Goal: Task Accomplishment & Management: Use online tool/utility

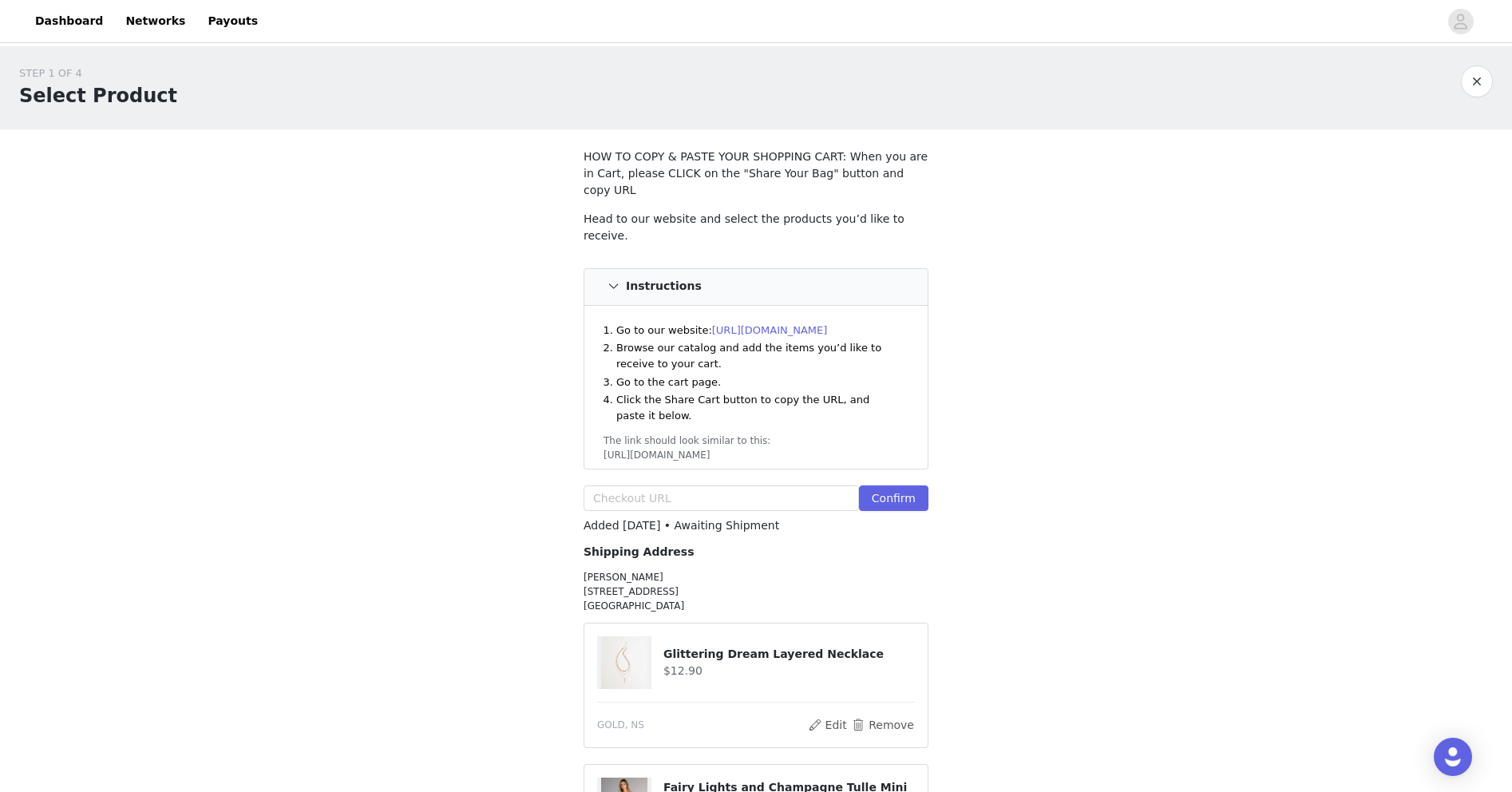
click at [725, 496] on div "Confirm" at bounding box center [756, 501] width 345 height 32
click at [719, 490] on input "text" at bounding box center [721, 498] width 276 height 25
paste input "[URL][DOMAIN_NAME]"
type input "[URL][DOMAIN_NAME]"
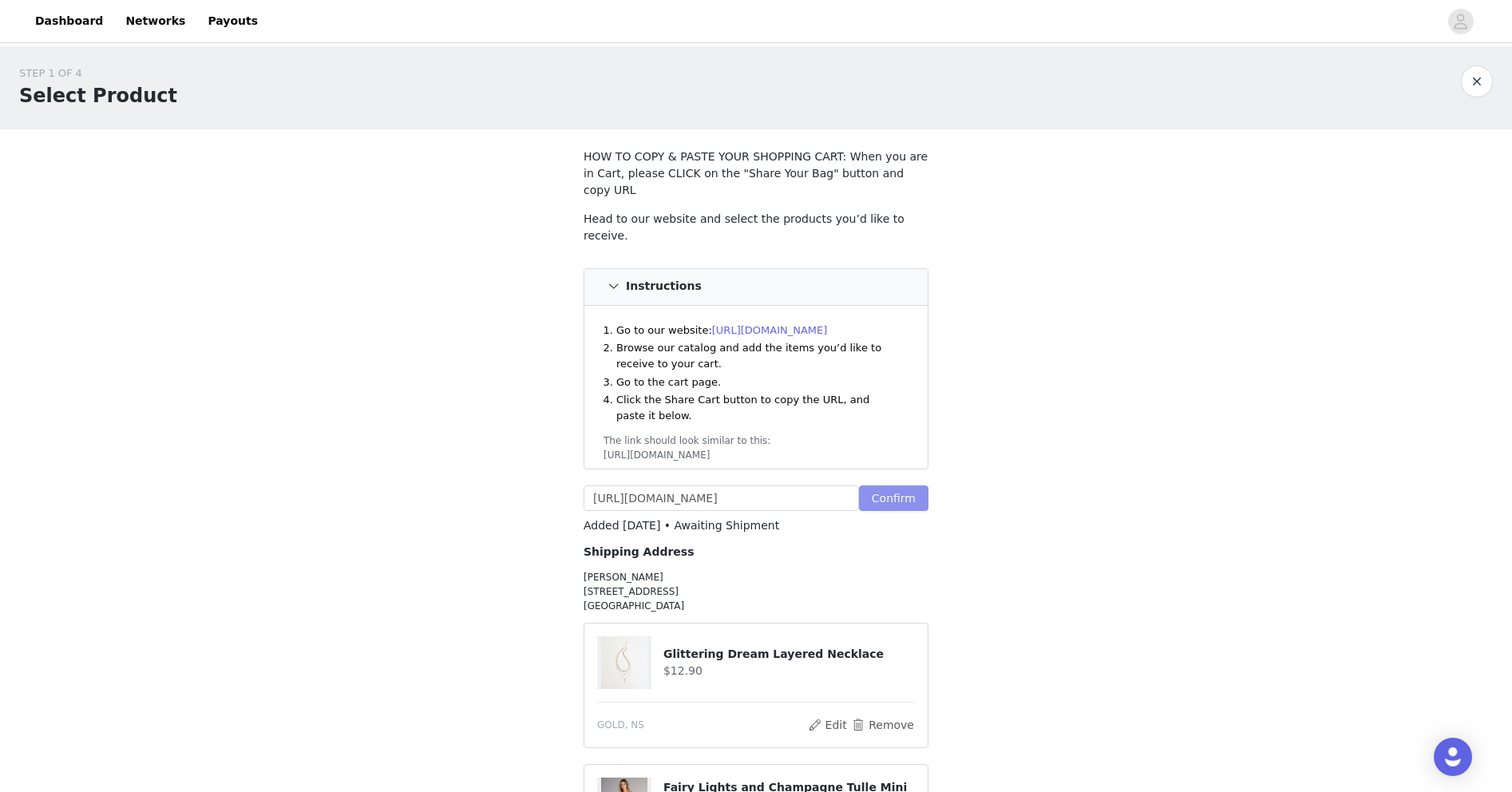
scroll to position [0, 0]
click at [882, 485] on button "Confirm" at bounding box center [893, 498] width 70 height 25
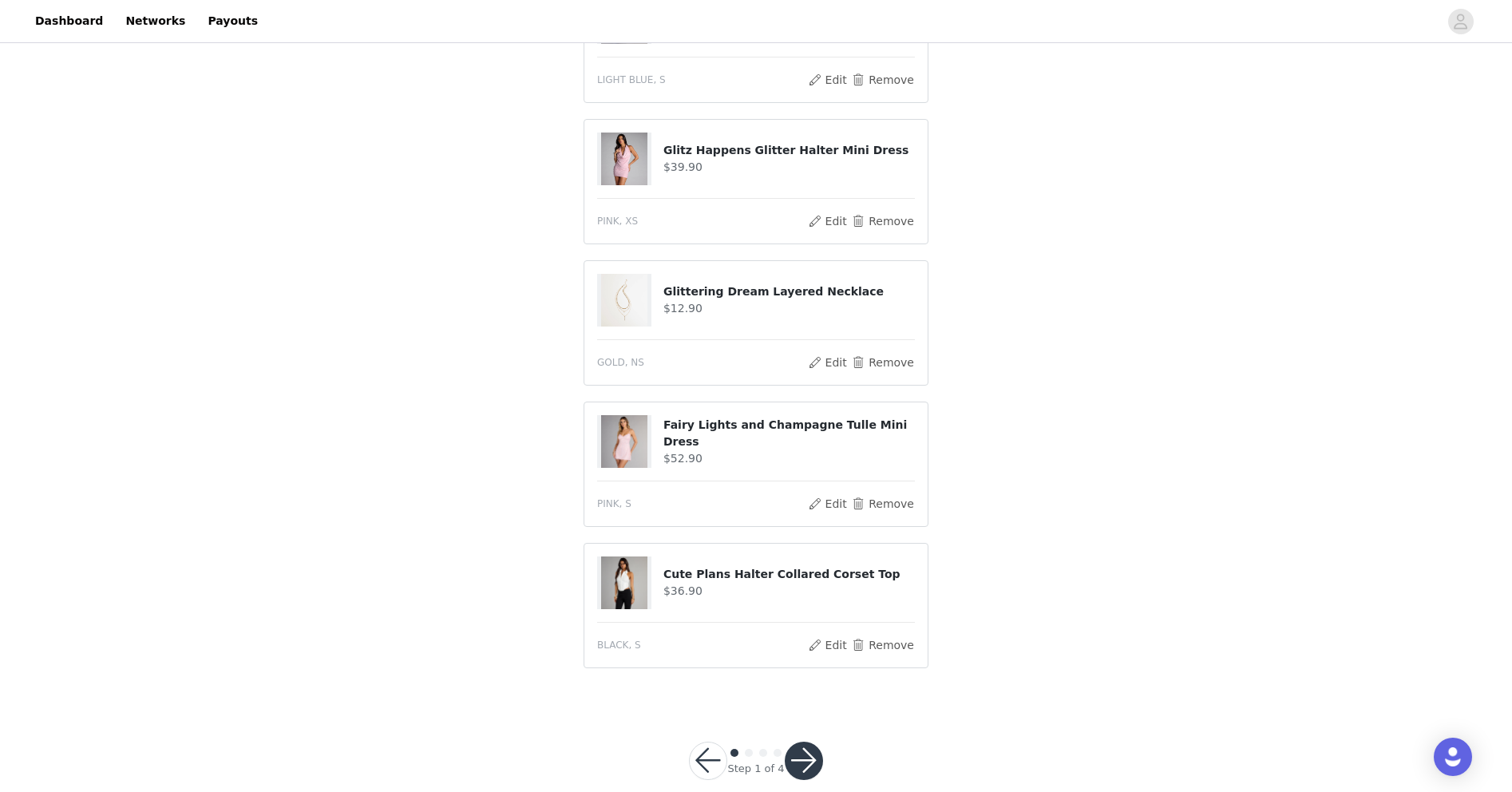
scroll to position [794, 0]
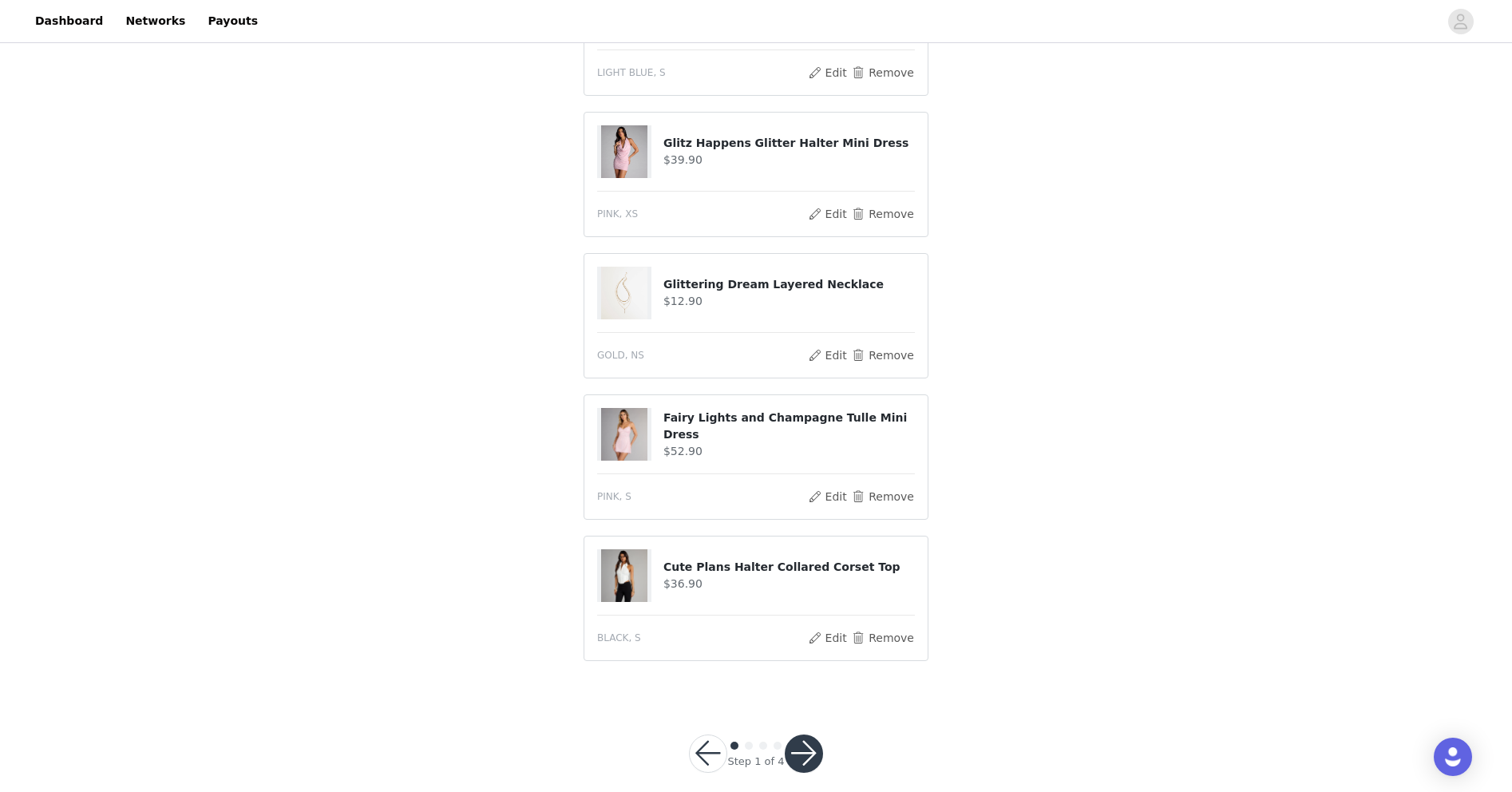
click at [663, 559] on h4 "Cute Plans Halter Collared Corset Top" at bounding box center [789, 567] width 252 height 17
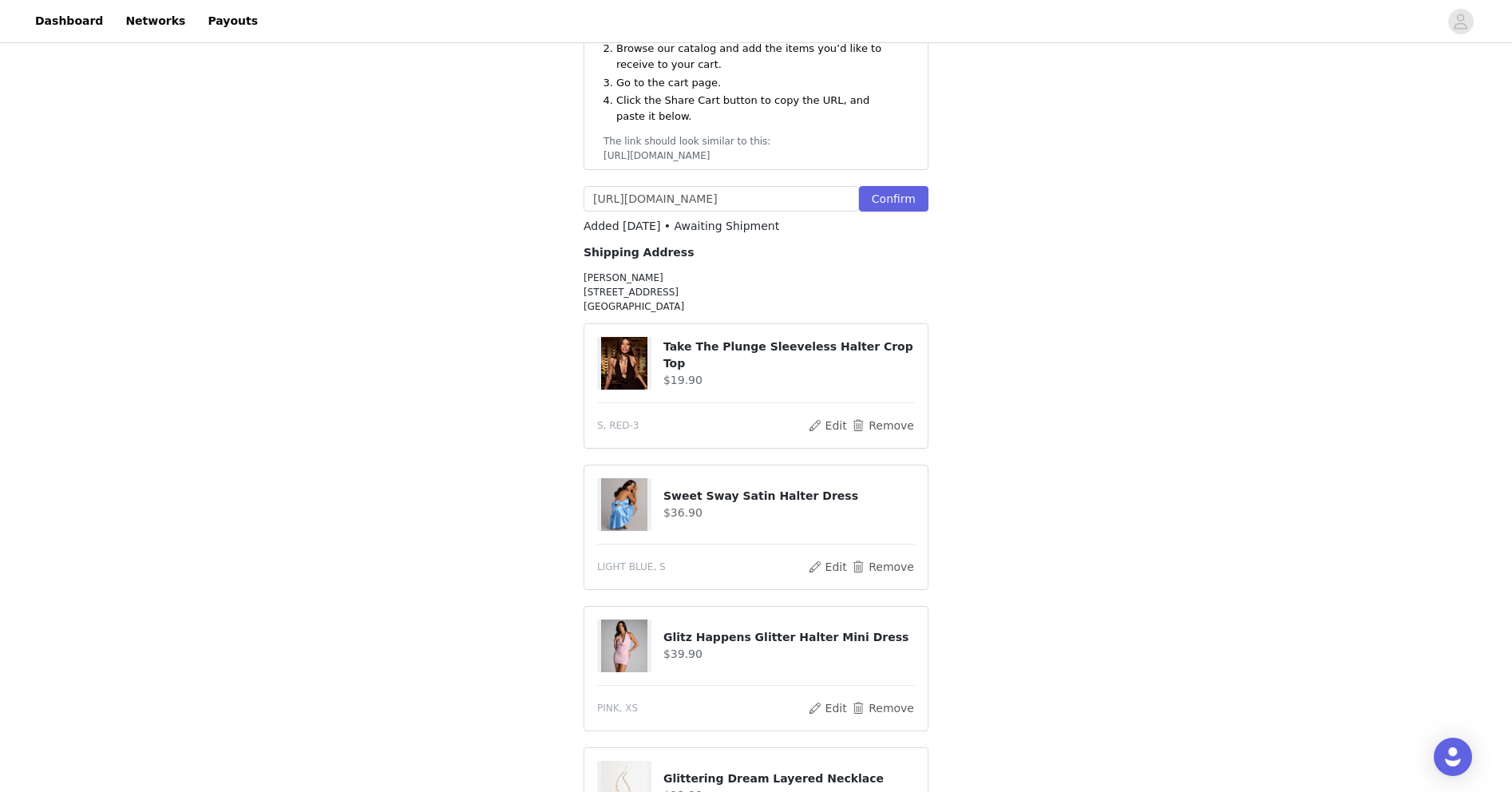
scroll to position [279, 0]
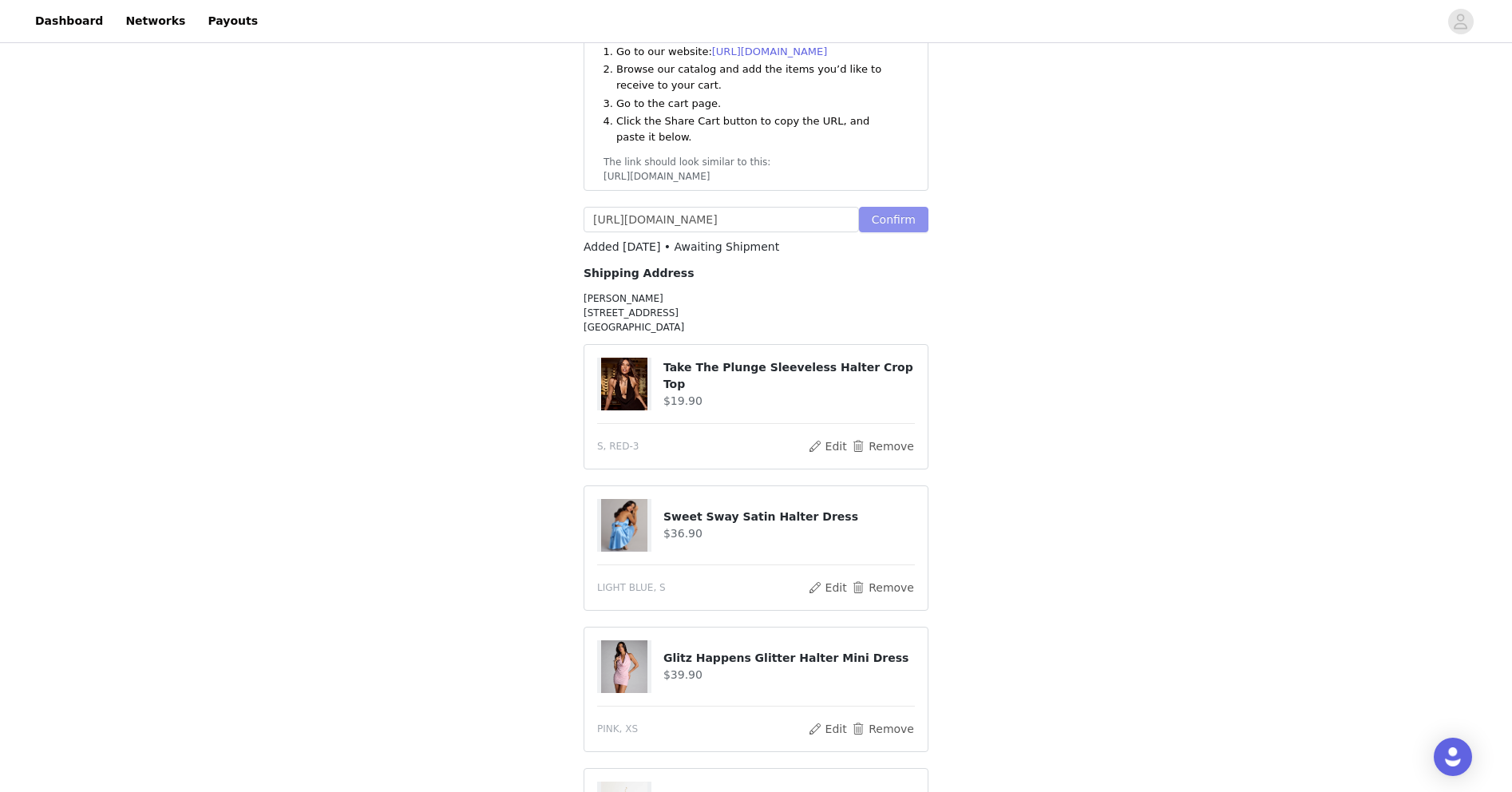
click at [906, 207] on button "Confirm" at bounding box center [893, 219] width 70 height 25
click at [887, 207] on button "Confirm" at bounding box center [893, 219] width 70 height 25
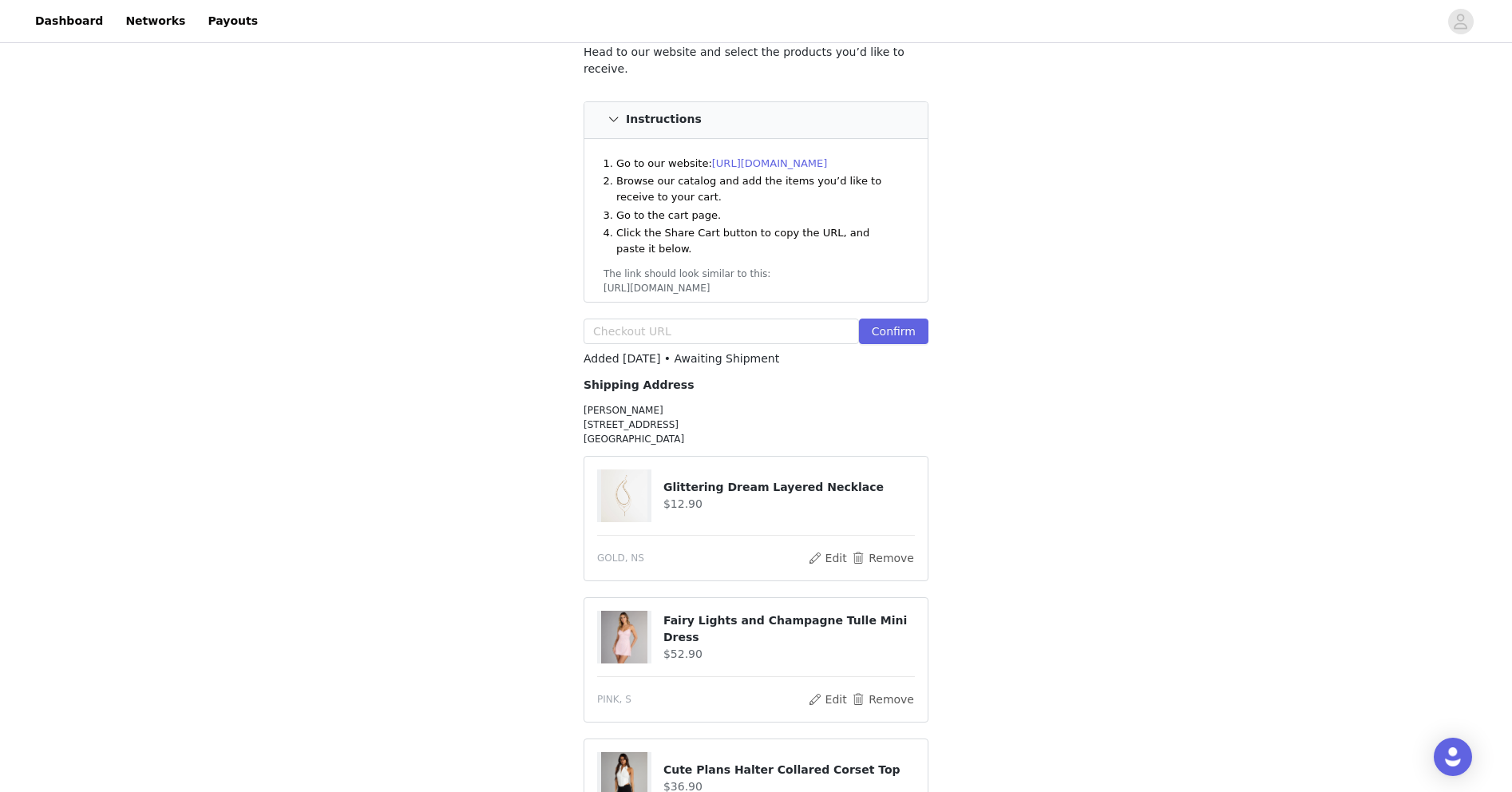
scroll to position [69, 0]
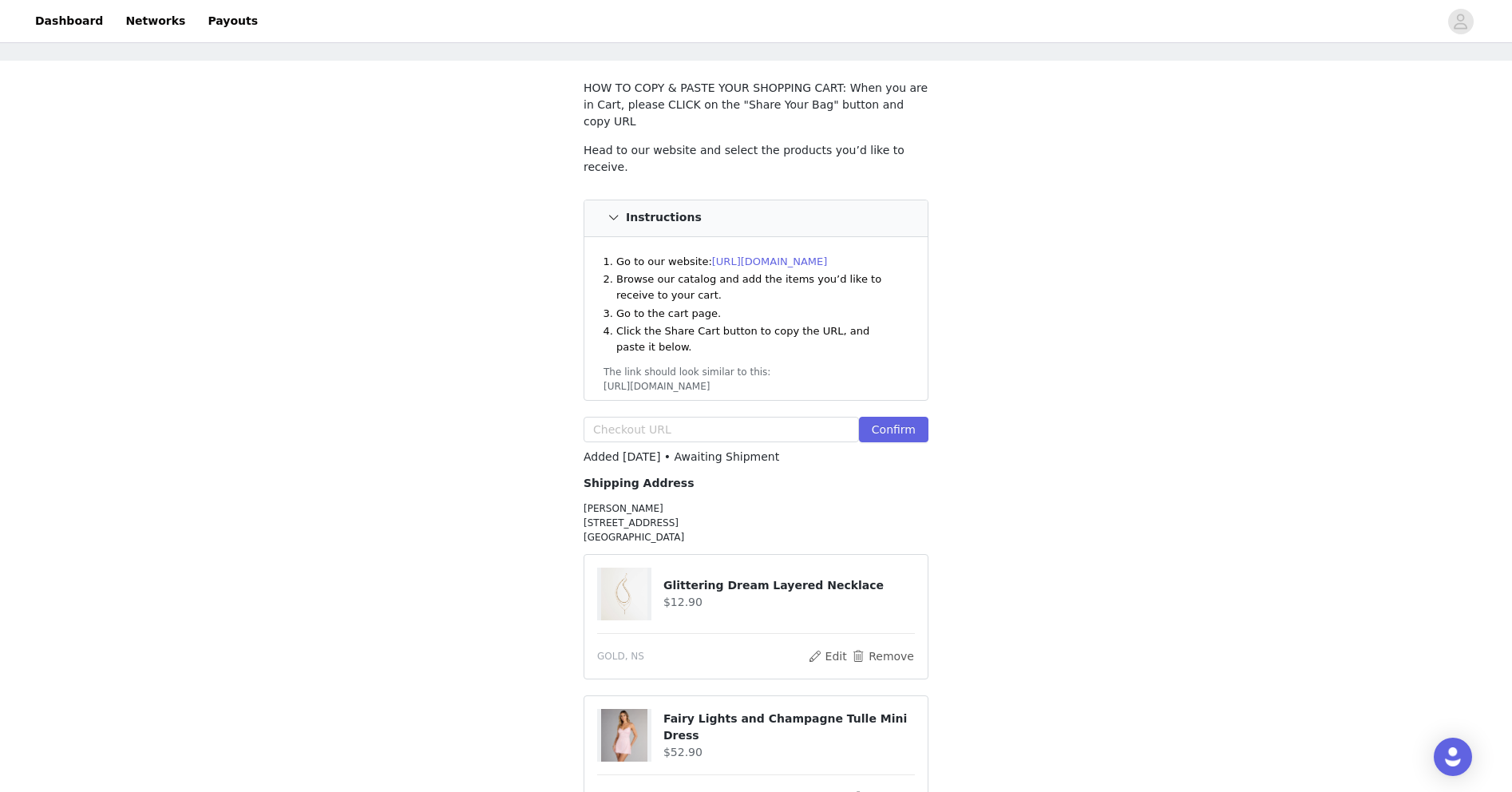
click at [734, 396] on div "Head to our website and select the products you’d like to receive. Instructions…" at bounding box center [756, 295] width 345 height 307
click at [736, 416] on input "text" at bounding box center [721, 429] width 276 height 25
type input "x"
paste input "[URL][DOMAIN_NAME]"
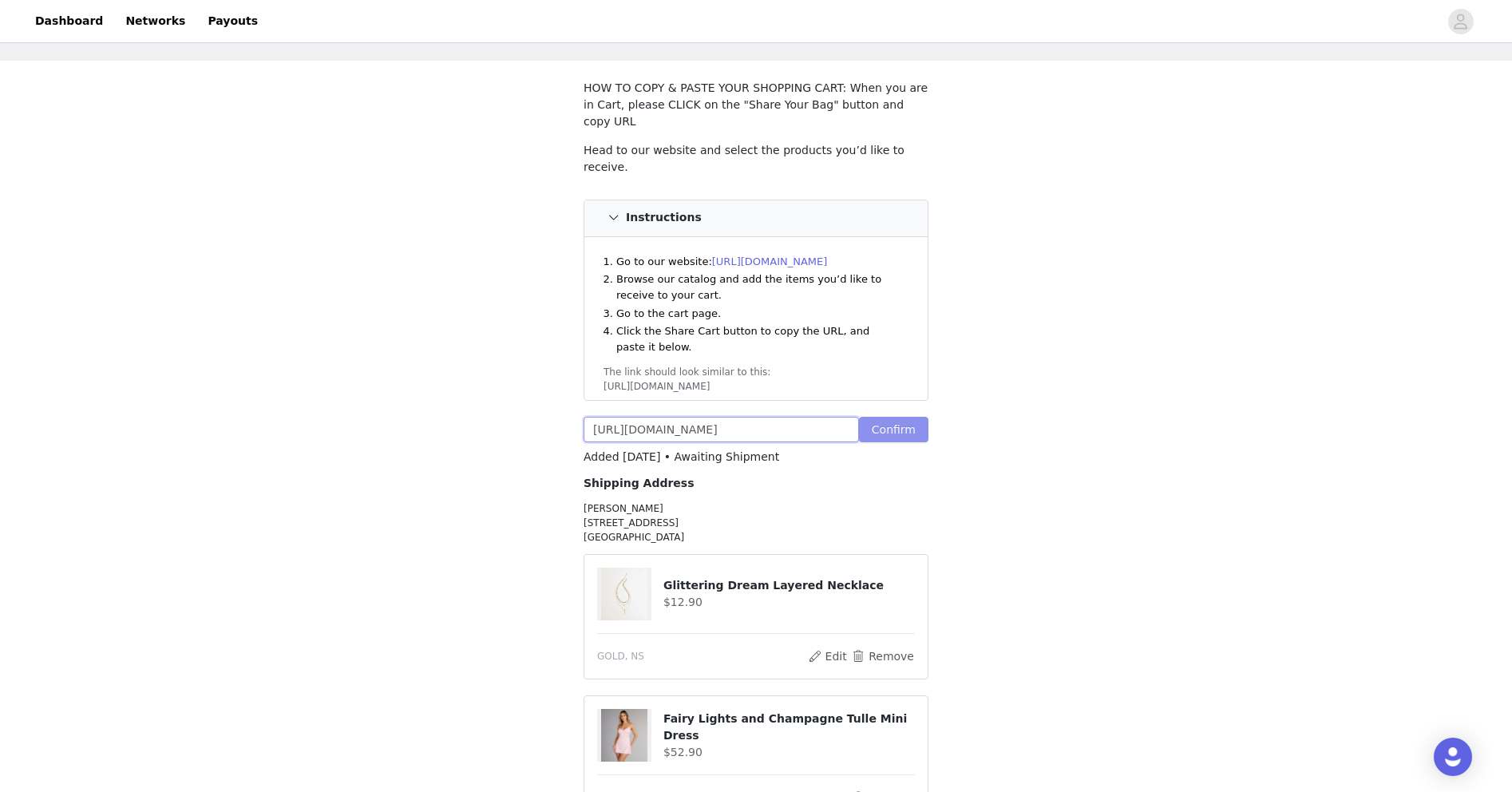
type input "[URL][DOMAIN_NAME]"
click at [889, 416] on button "Confirm" at bounding box center [893, 429] width 70 height 25
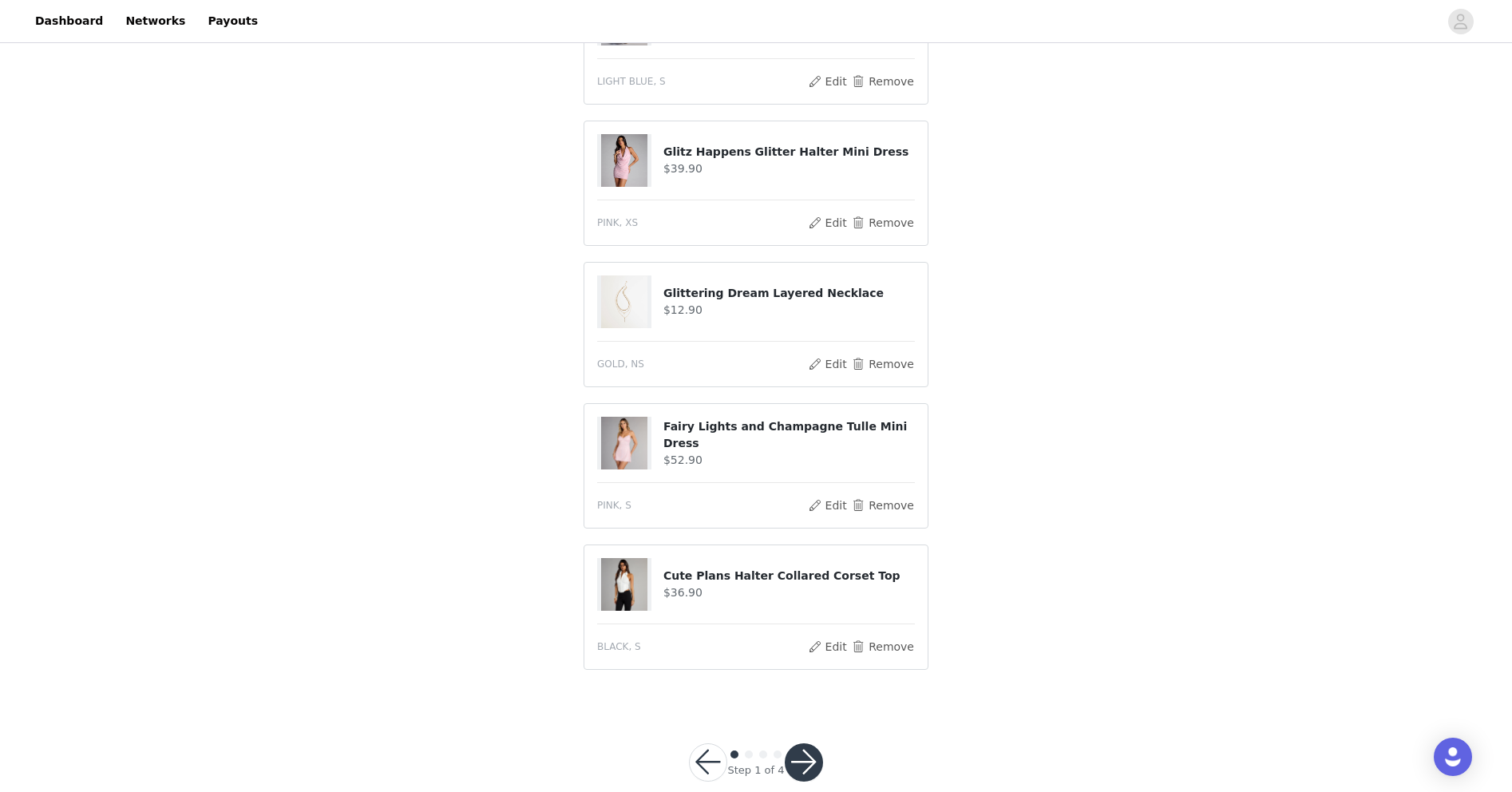
scroll to position [794, 0]
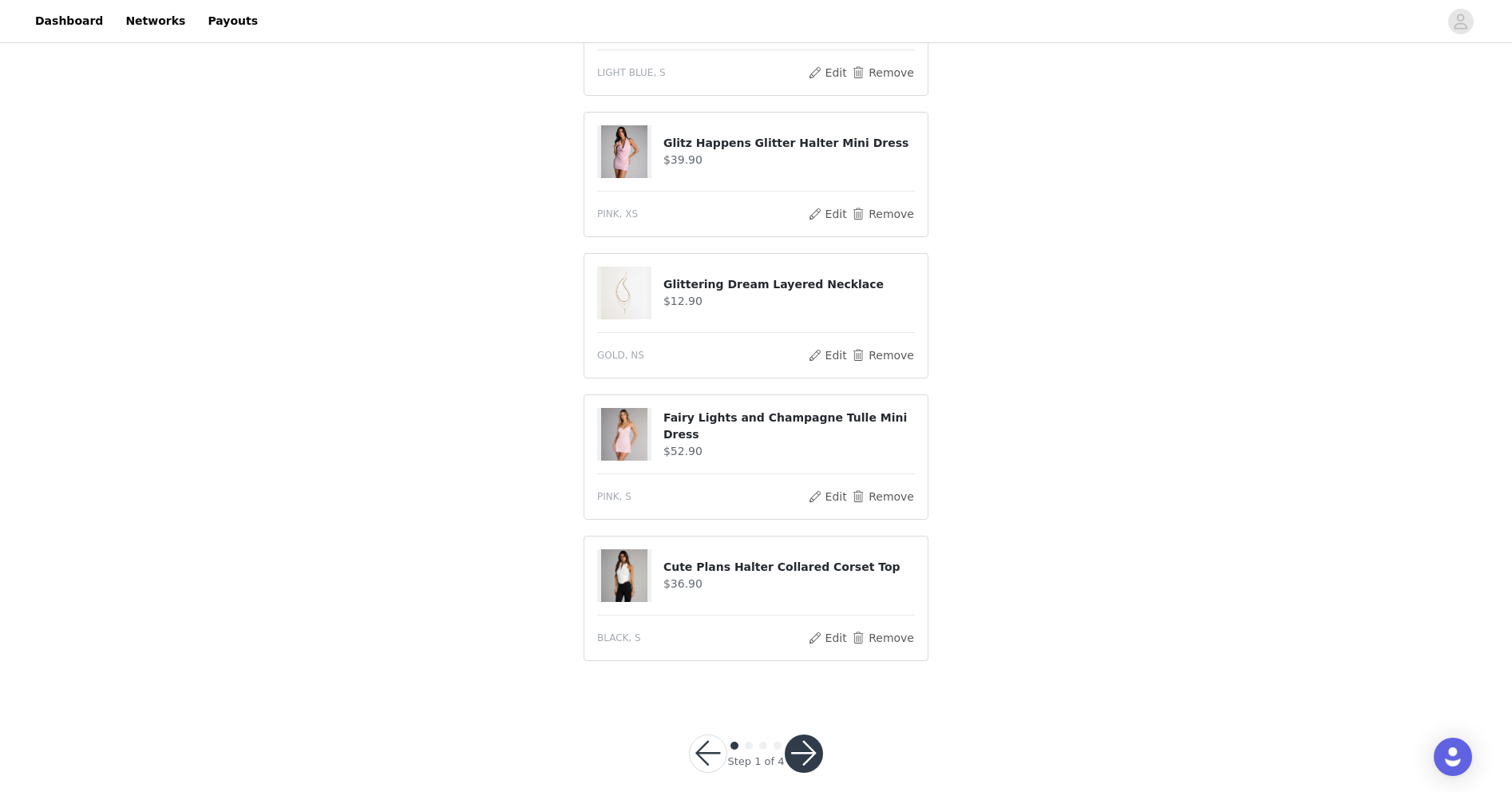
click at [805, 734] on button "button" at bounding box center [803, 753] width 38 height 38
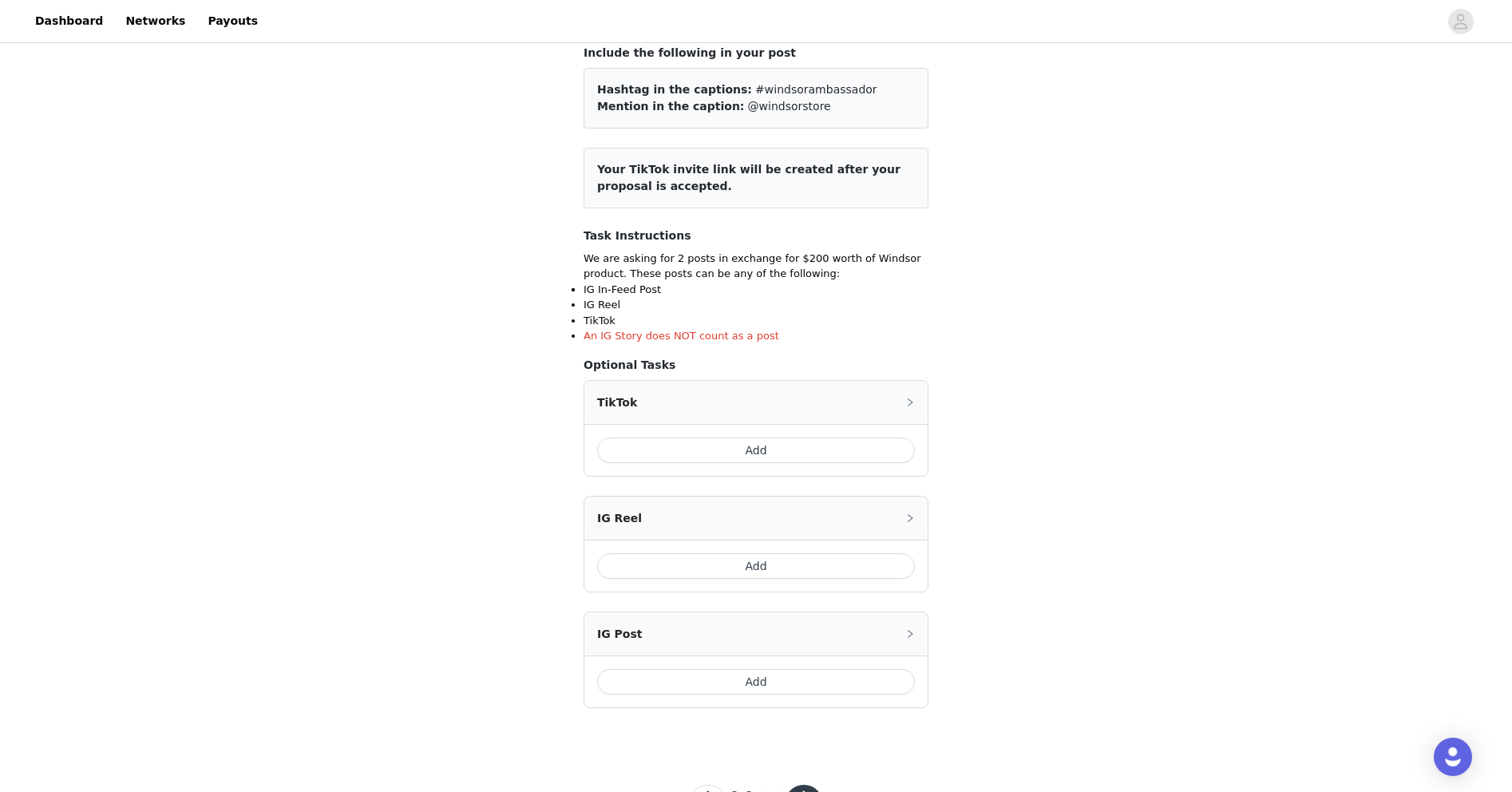
scroll to position [172, 0]
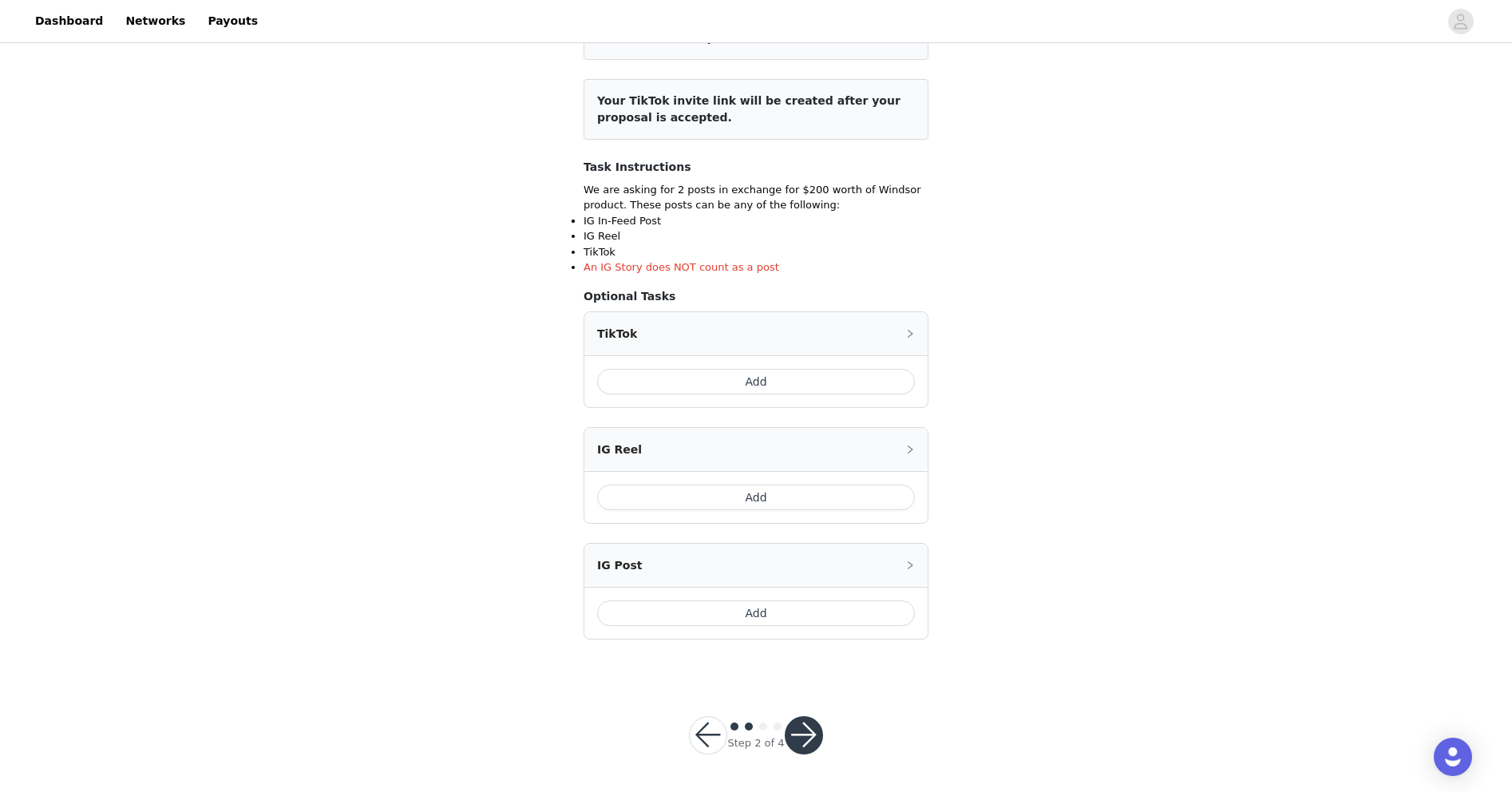
click at [706, 732] on button "button" at bounding box center [707, 734] width 38 height 38
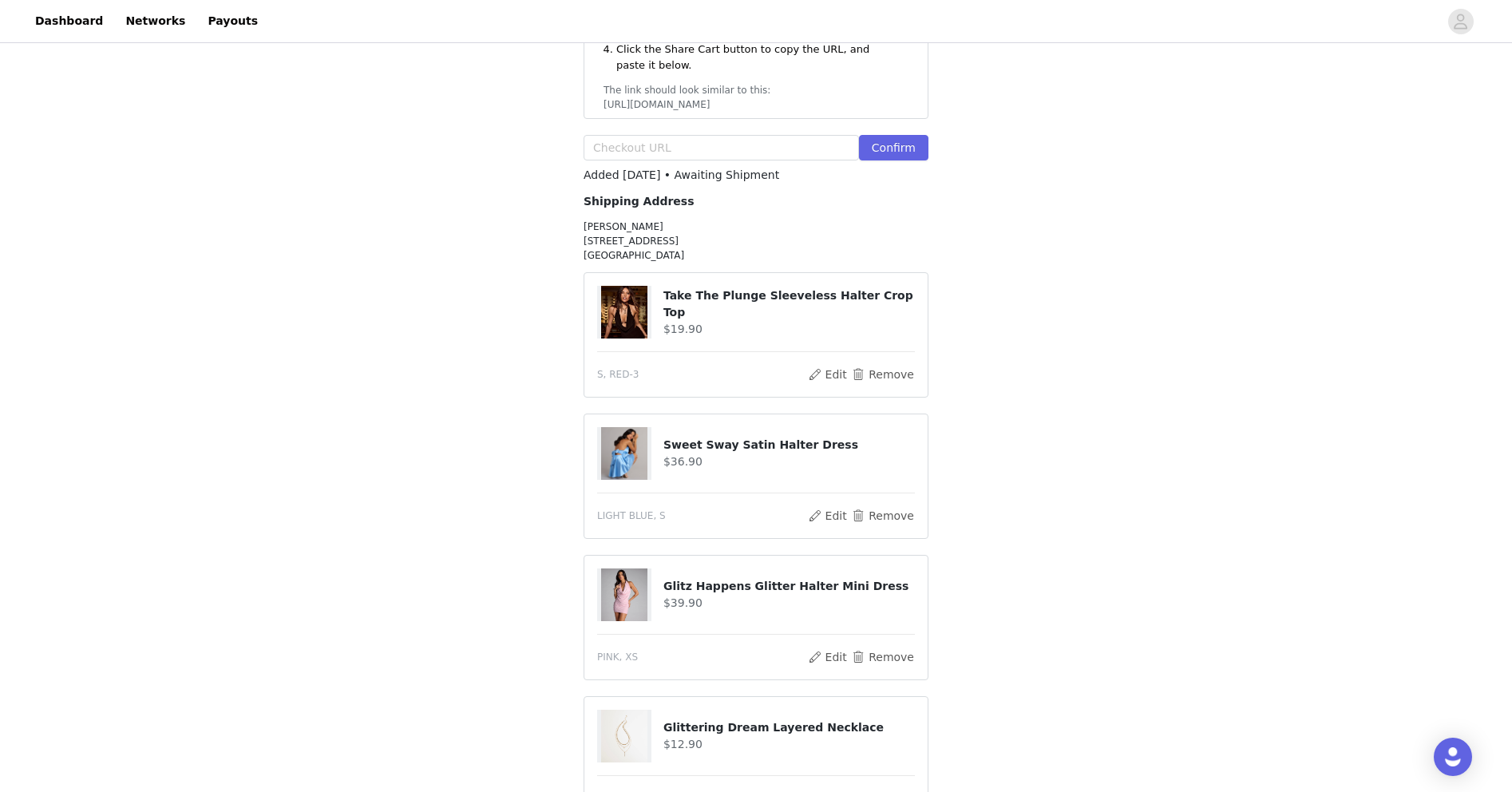
scroll to position [389, 0]
